Goal: Navigation & Orientation: Understand site structure

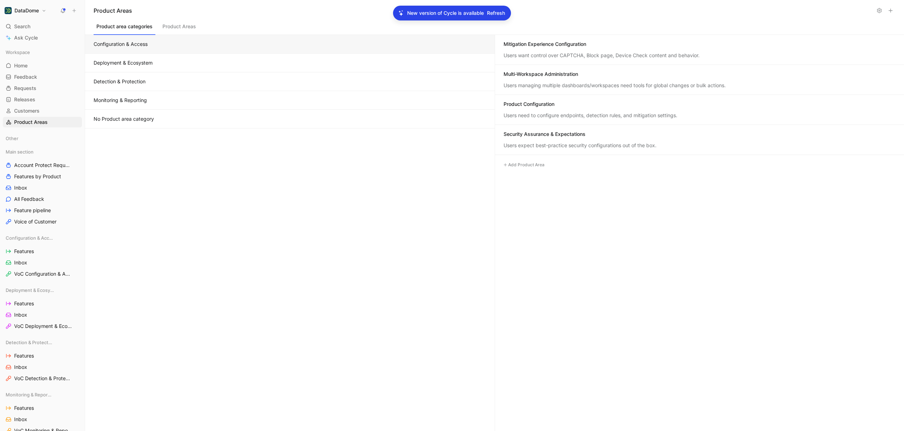
click at [503, 14] on span "Refresh" at bounding box center [496, 13] width 18 height 8
click at [32, 61] on link "Home G then H" at bounding box center [42, 65] width 79 height 11
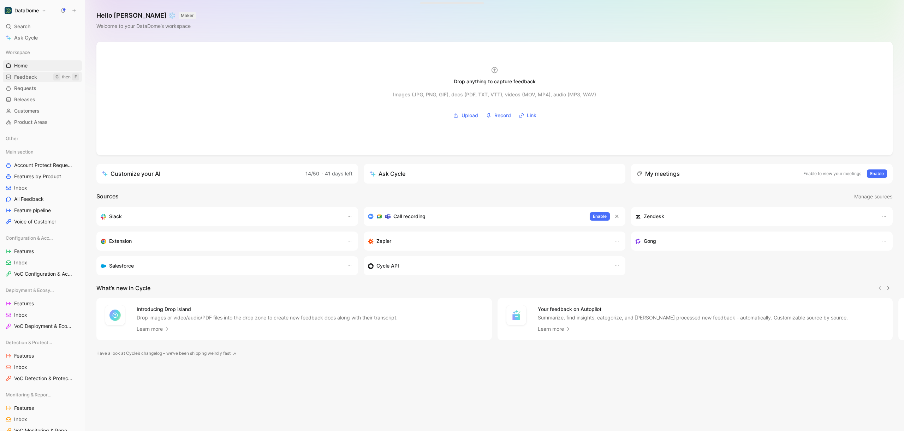
click at [26, 75] on span "Feedback" at bounding box center [25, 76] width 23 height 7
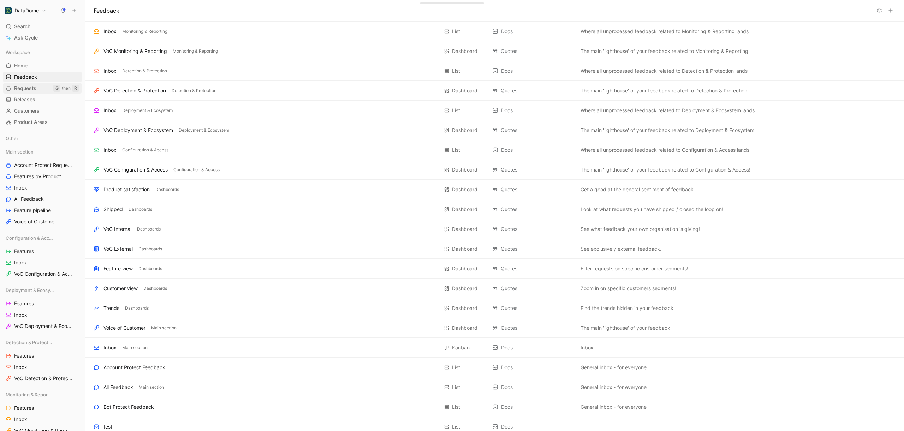
click at [25, 90] on span "Requests" at bounding box center [25, 88] width 22 height 7
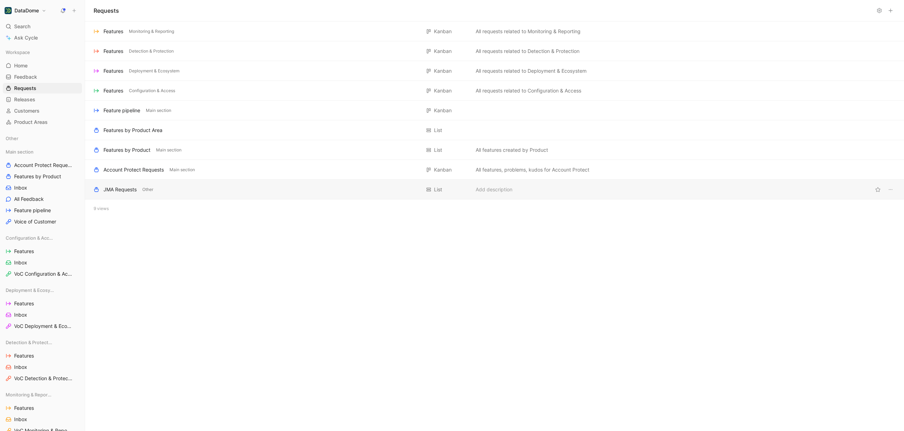
click at [154, 184] on div "JMA Requests Other List Add description" at bounding box center [494, 190] width 819 height 20
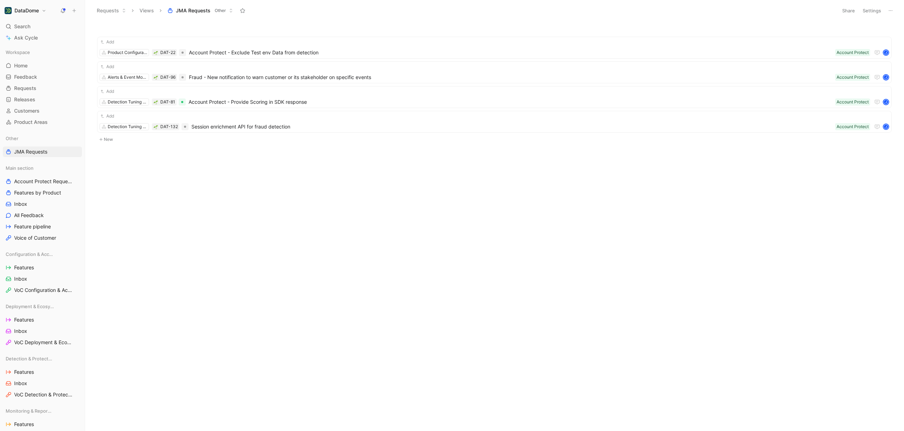
click at [148, 12] on button "Views" at bounding box center [146, 10] width 21 height 11
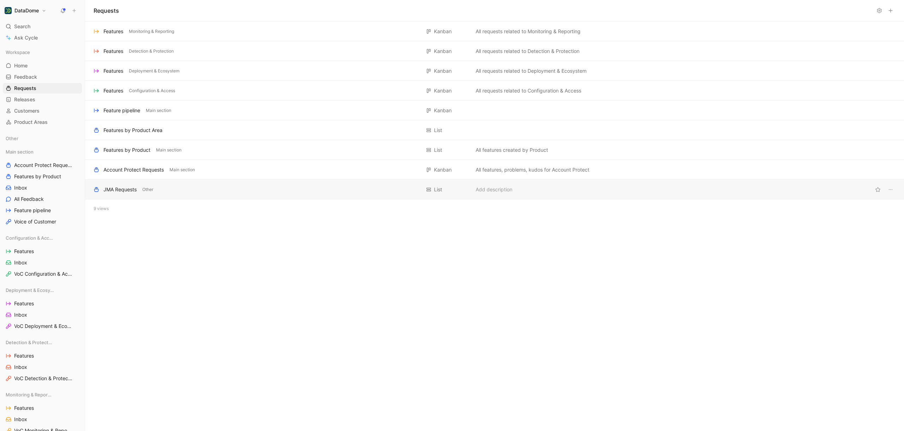
click at [163, 190] on div "JMA Requests Other" at bounding box center [257, 189] width 327 height 8
click at [120, 132] on div "Features by Product Area" at bounding box center [132, 130] width 59 height 8
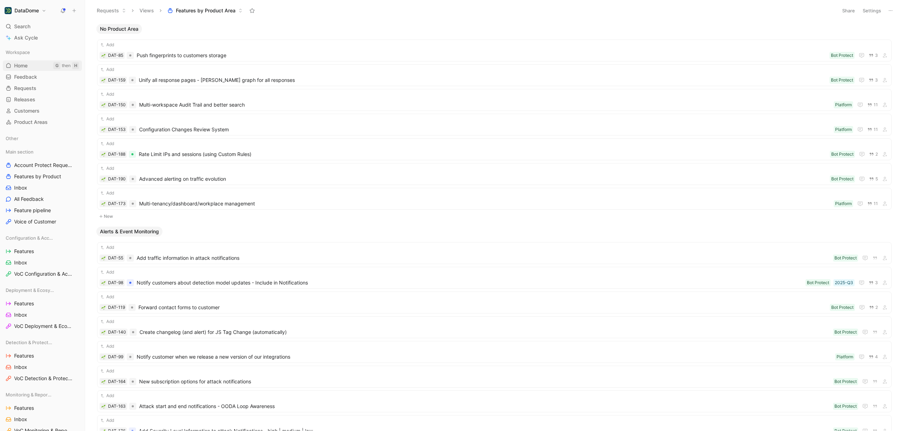
click at [37, 67] on link "Home G then H" at bounding box center [42, 65] width 79 height 11
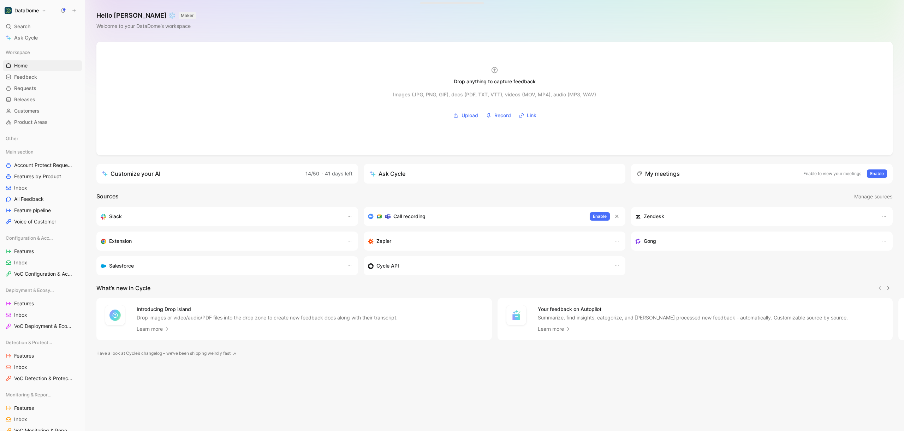
click at [398, 18] on div "Hello Maxime ❄️ MAKER Welcome to your DataDome’s workspace" at bounding box center [494, 21] width 819 height 42
